Goal: Information Seeking & Learning: Learn about a topic

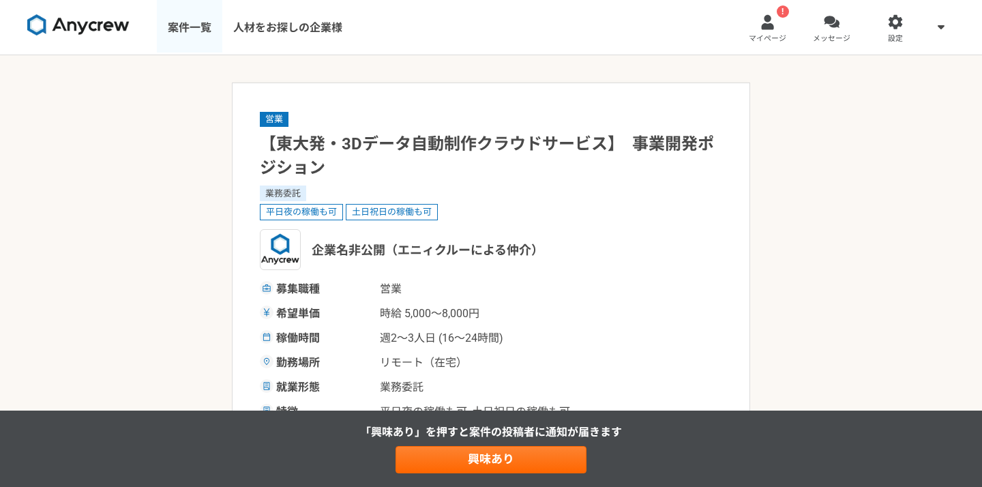
click at [194, 23] on link "案件一覧" at bounding box center [189, 27] width 65 height 55
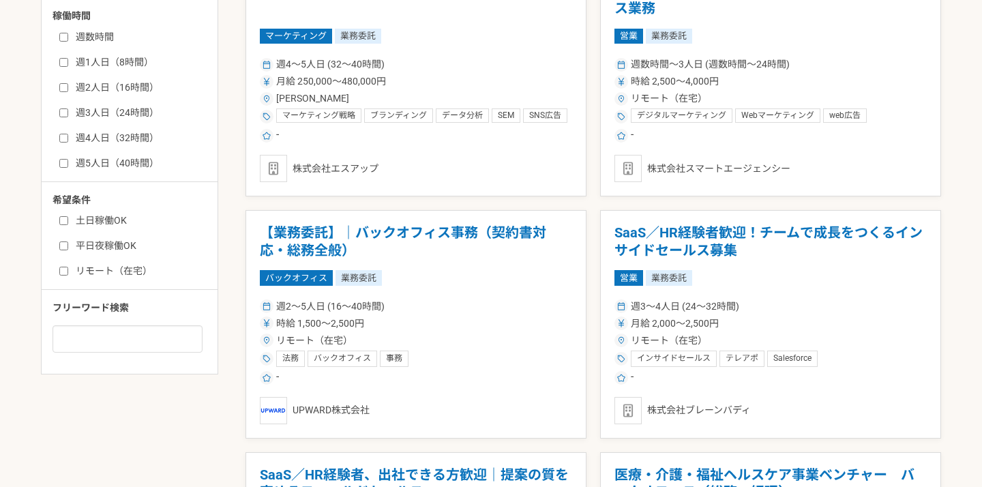
scroll to position [565, 0]
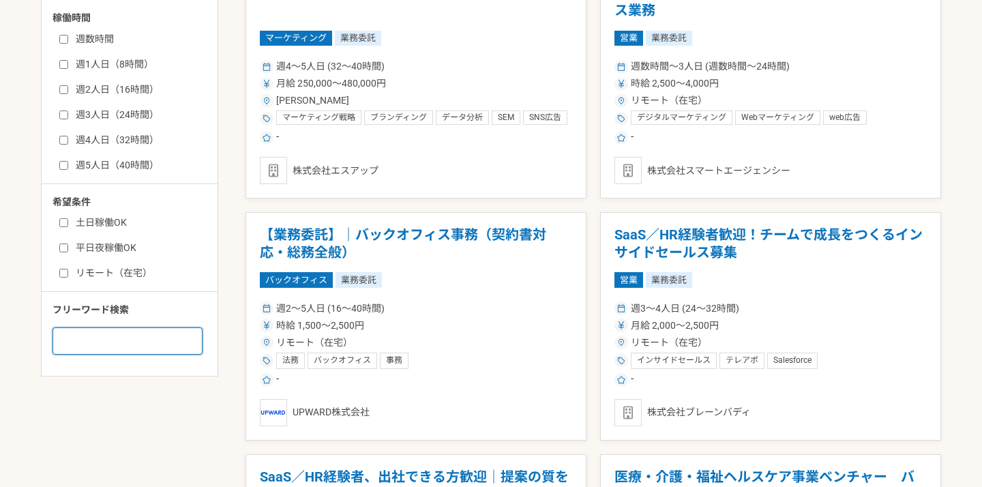
click at [133, 338] on input at bounding box center [128, 340] width 150 height 27
type input "k"
type input "CA"
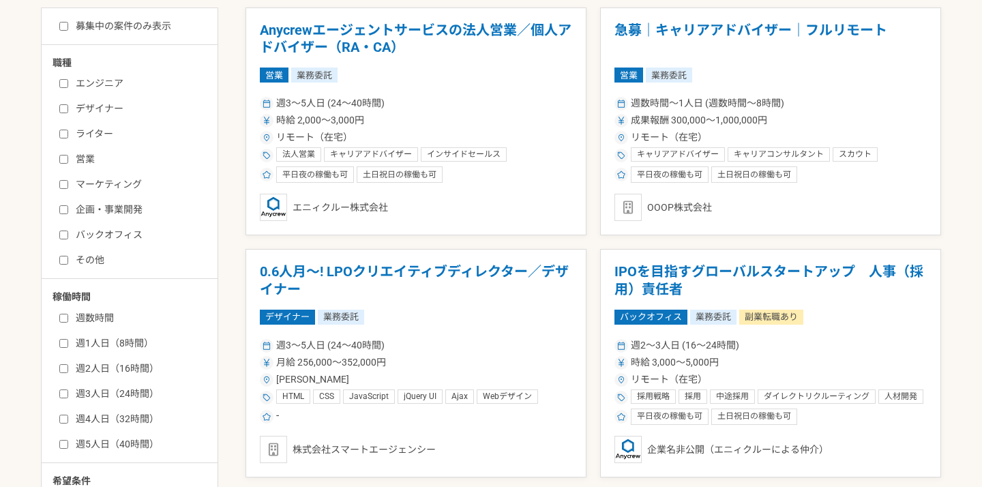
scroll to position [301, 0]
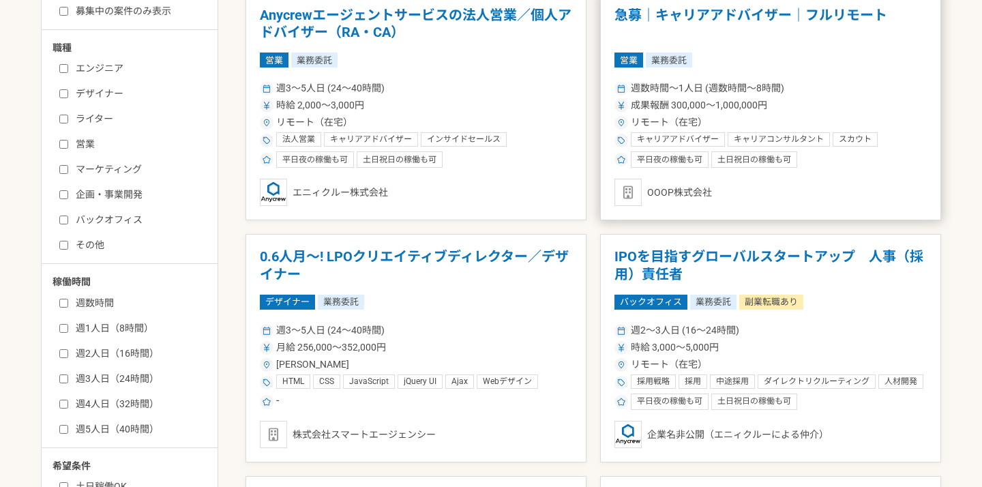
click at [724, 62] on div "営業 業務委託" at bounding box center [771, 60] width 312 height 15
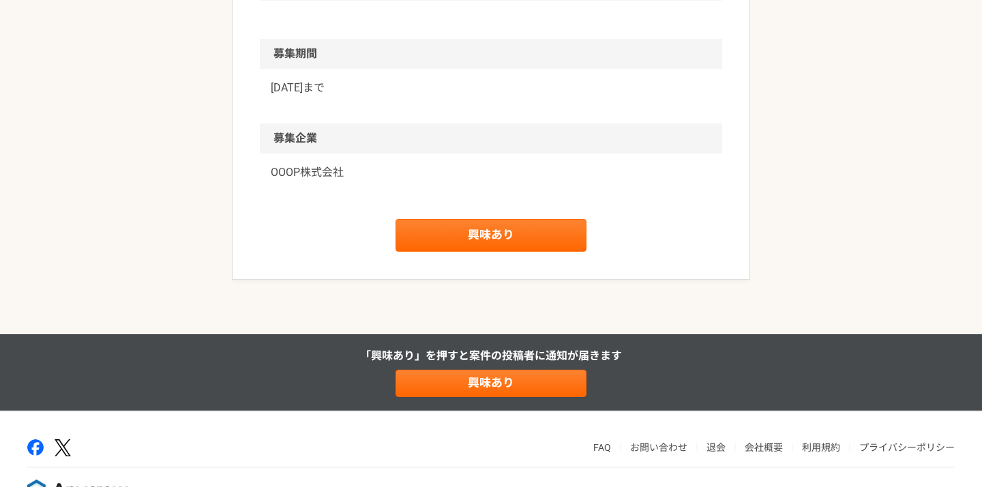
scroll to position [1220, 0]
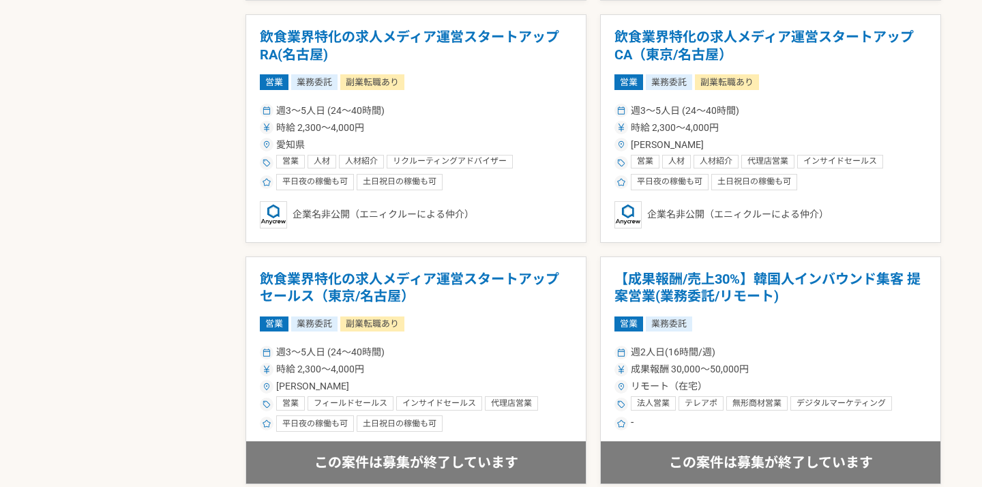
scroll to position [1966, 0]
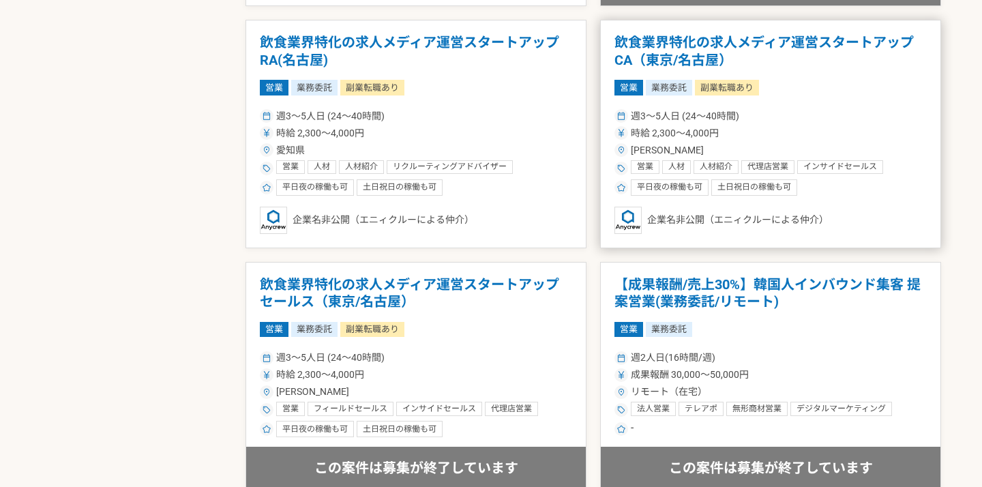
click at [800, 89] on div "営業 業務委託 副業転職あり" at bounding box center [771, 87] width 312 height 15
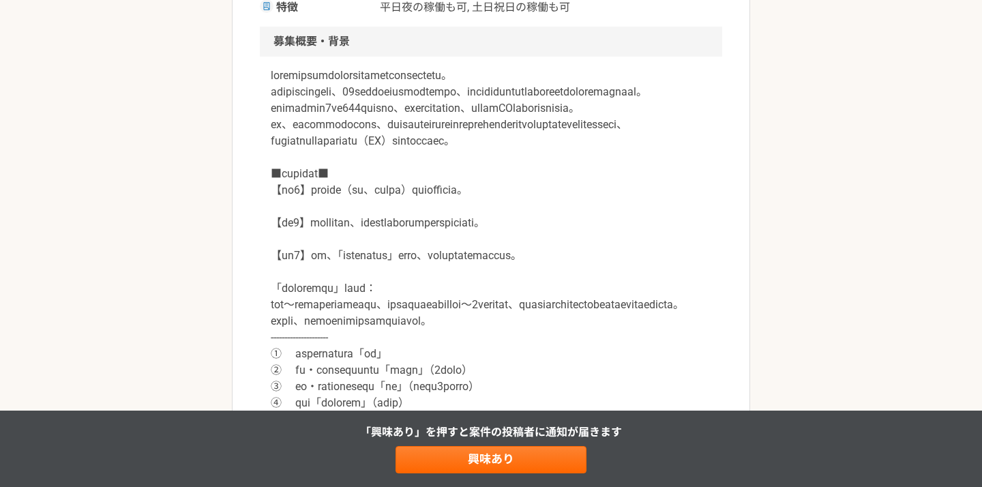
scroll to position [407, 0]
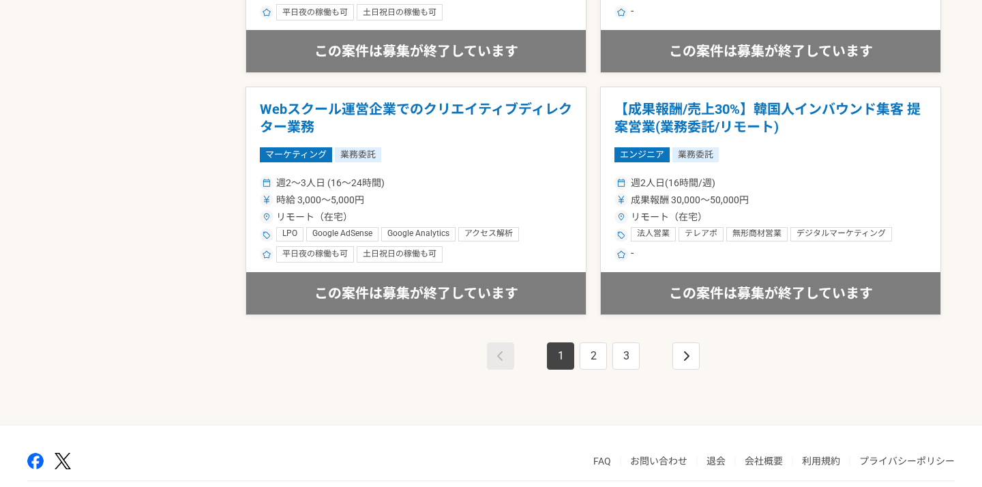
scroll to position [2386, 0]
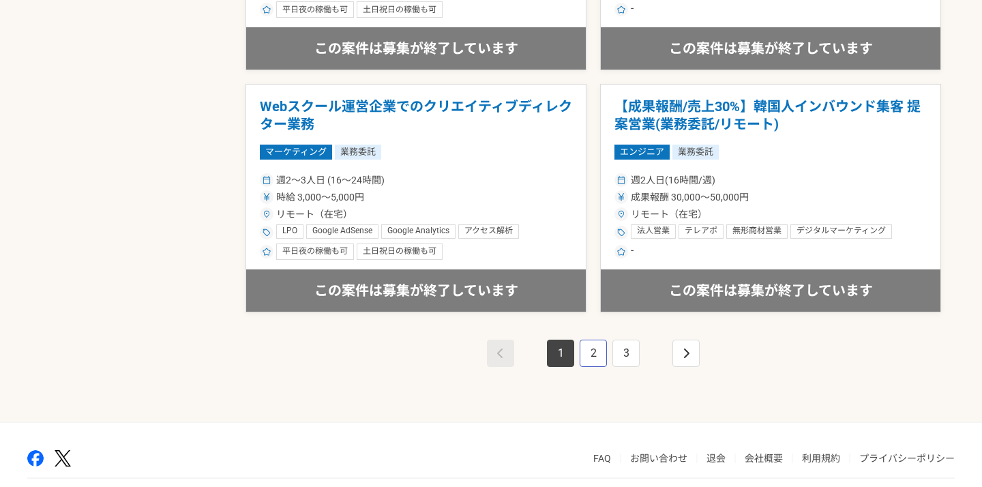
click at [589, 355] on link "2" at bounding box center [593, 353] width 27 height 27
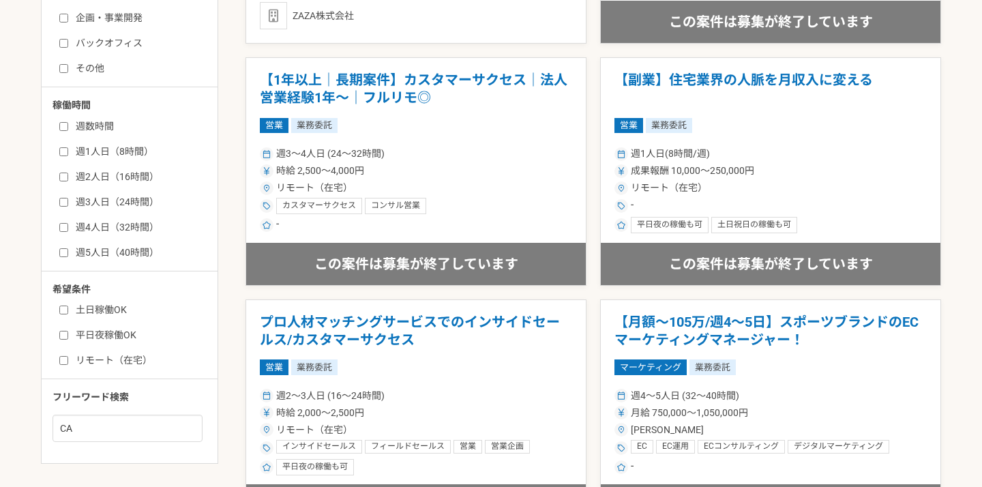
scroll to position [166, 0]
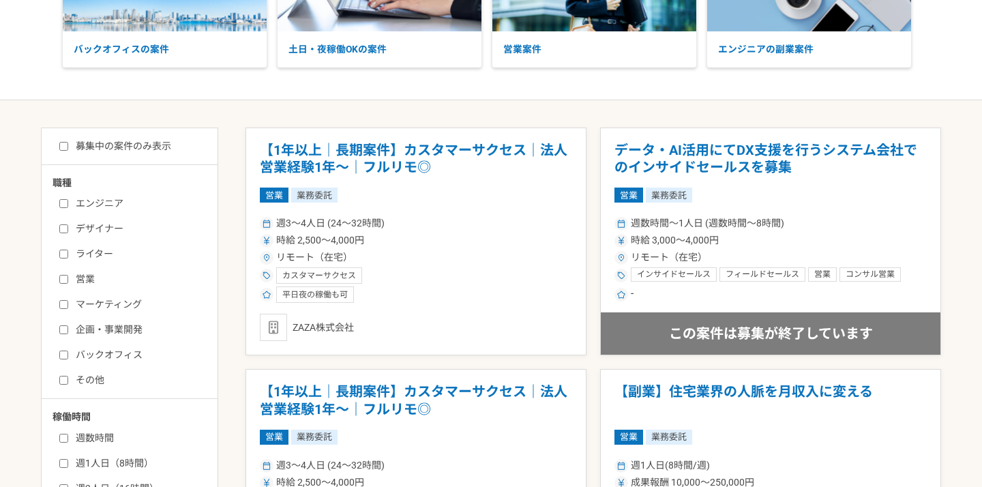
click at [67, 142] on input "募集中の案件のみ表示" at bounding box center [63, 146] width 9 height 9
checkbox input "true"
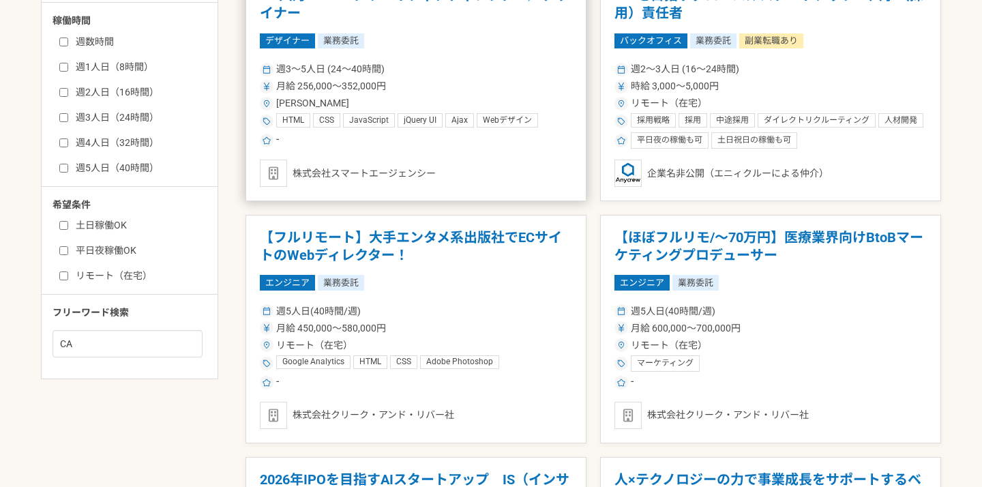
scroll to position [564, 0]
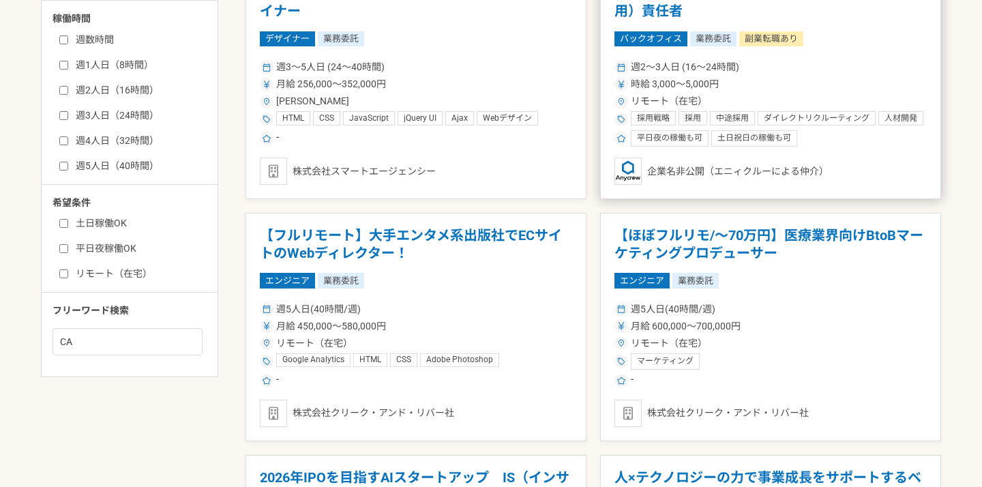
click at [700, 159] on div "企業名非公開（エニィクルーによる仲介）" at bounding box center [771, 171] width 312 height 27
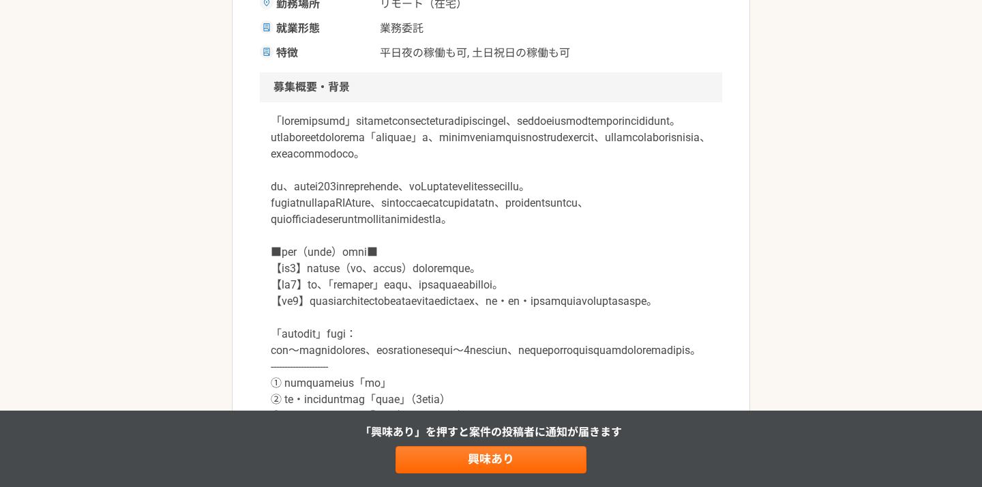
scroll to position [422, 0]
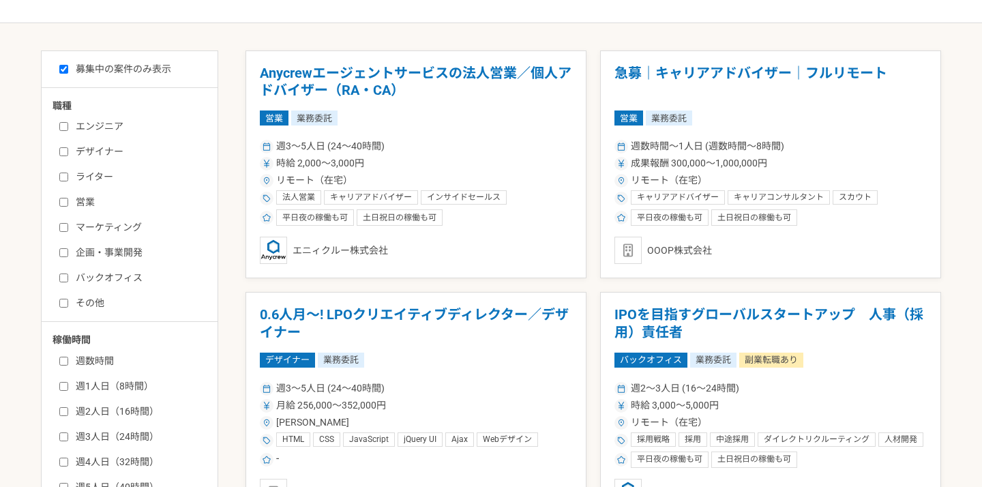
scroll to position [240, 0]
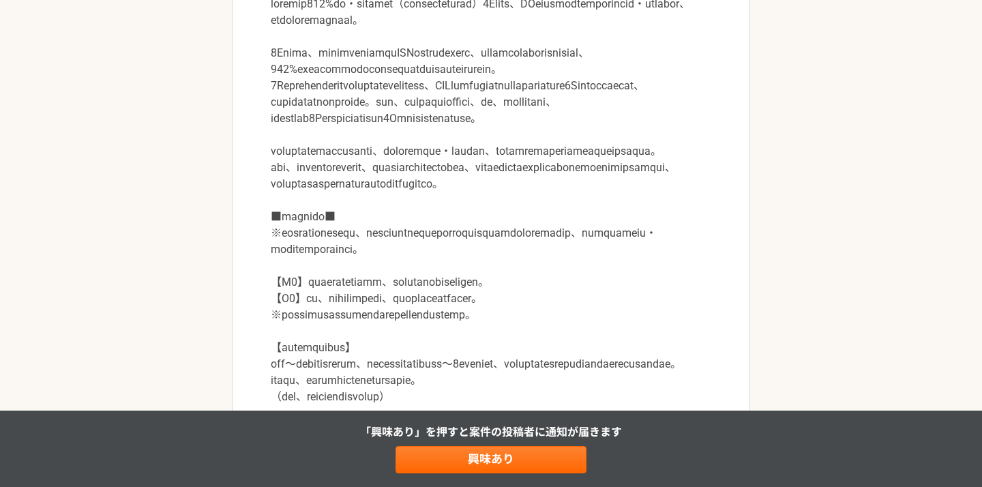
scroll to position [532, 0]
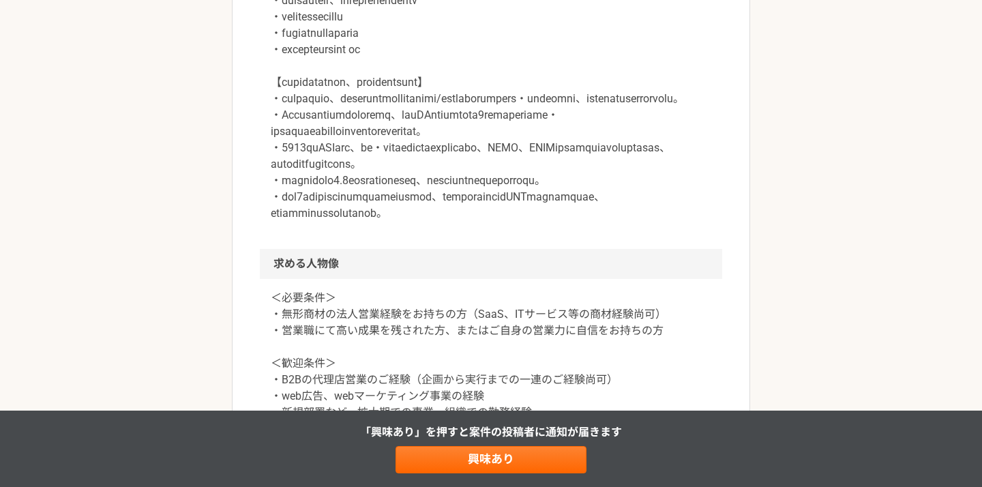
scroll to position [1152, 0]
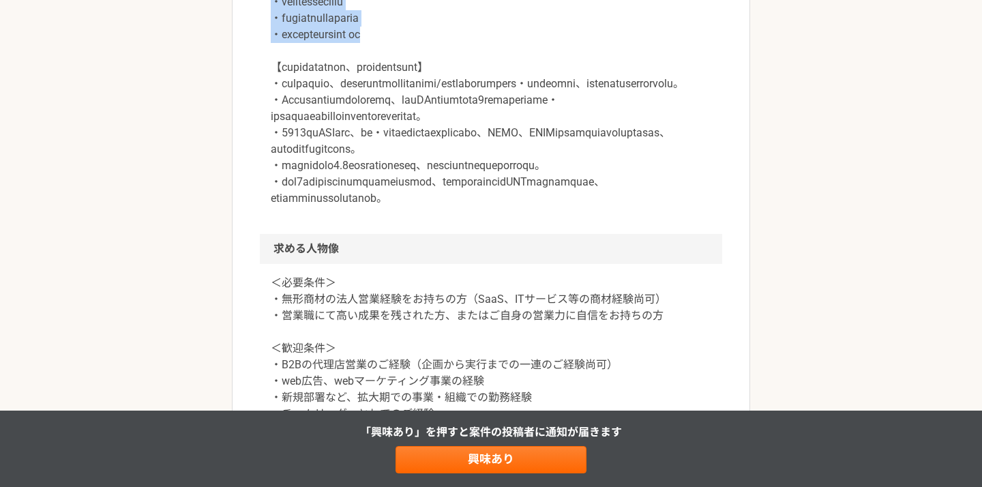
drag, startPoint x: 452, startPoint y: 184, endPoint x: 265, endPoint y: 97, distance: 205.7
click at [265, 97] on div at bounding box center [491, 51] width 462 height 366
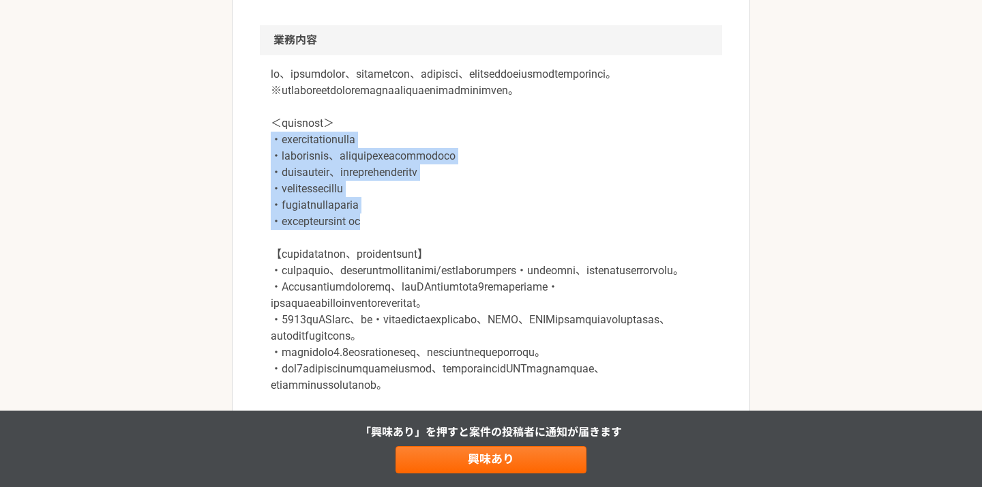
scroll to position [966, 0]
